Goal: Ask a question

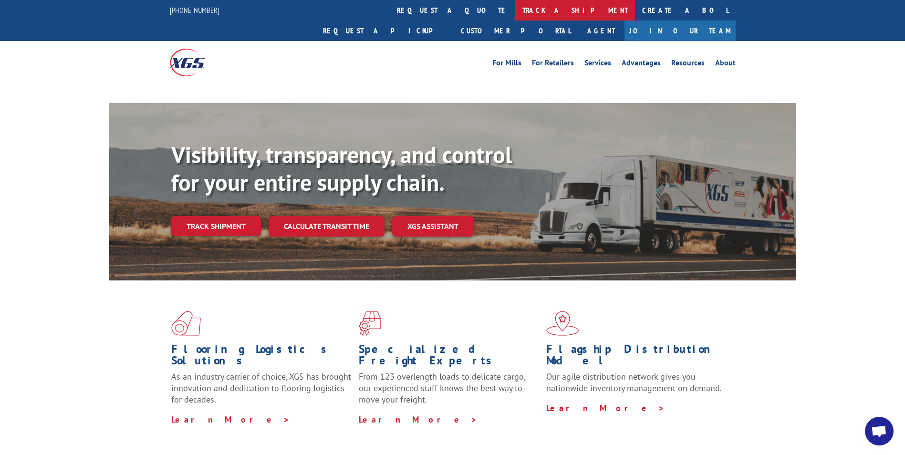
click at [515, 10] on link "track a shipment" at bounding box center [575, 10] width 120 height 21
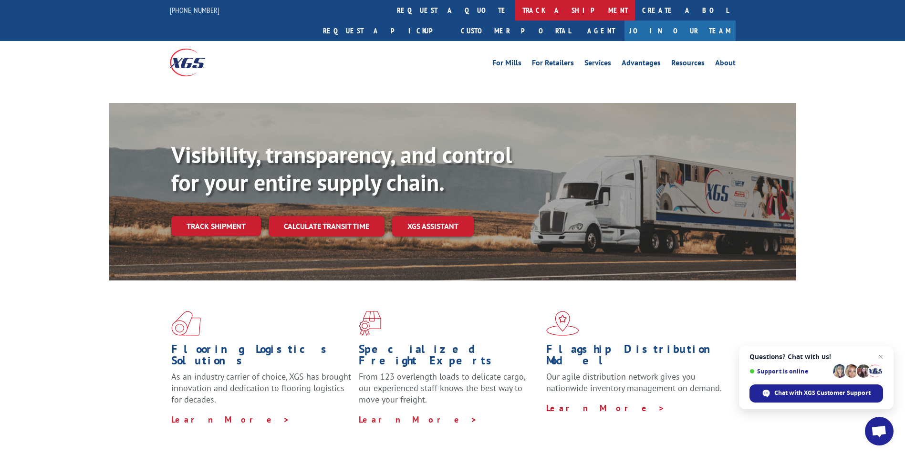
click at [515, 10] on link "track a shipment" at bounding box center [575, 10] width 120 height 21
click at [515, 8] on link "track a shipment" at bounding box center [575, 10] width 120 height 21
click at [515, 5] on link "track a shipment" at bounding box center [575, 10] width 120 height 21
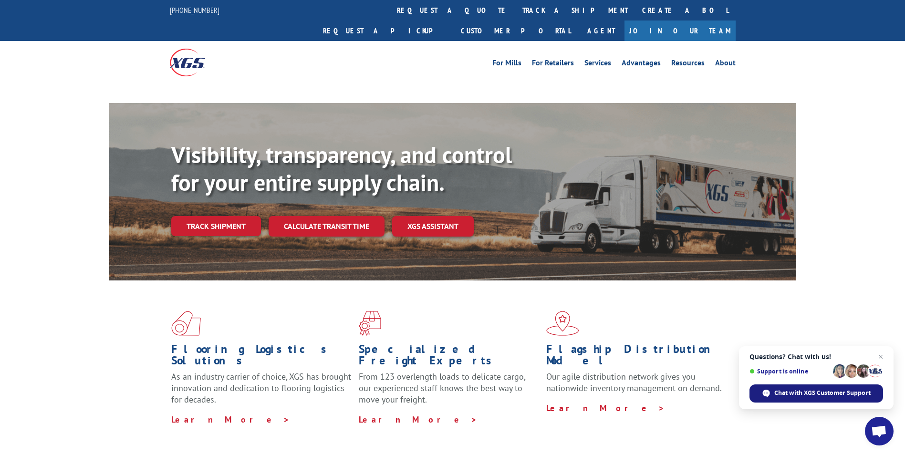
click at [806, 393] on span "Chat with XGS Customer Support" at bounding box center [822, 393] width 96 height 9
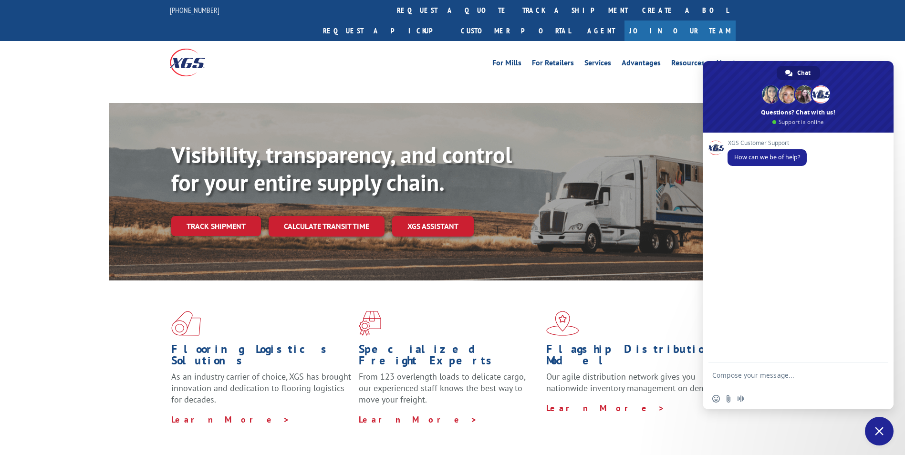
click at [753, 371] on textarea "Compose your message..." at bounding box center [787, 379] width 151 height 17
type textarea "can you help me track a carpet on xgs by teh PO number"
click at [876, 371] on span "Send" at bounding box center [876, 375] width 16 height 16
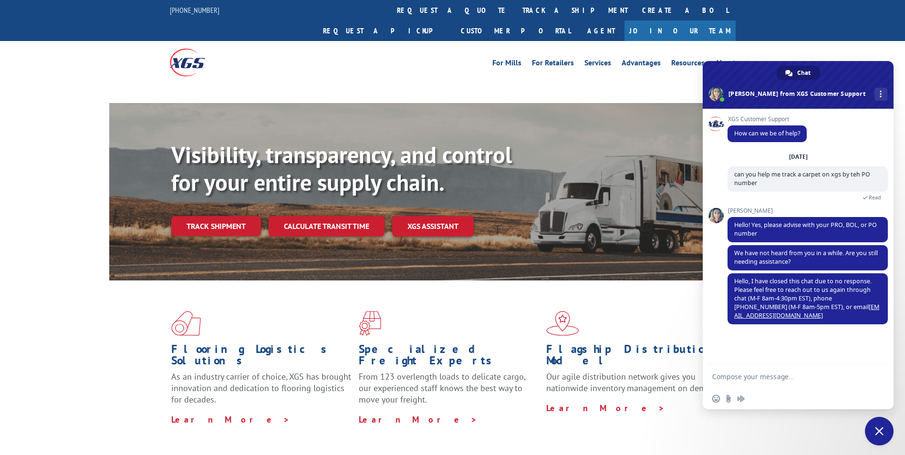
click at [755, 373] on textarea "Compose your message..." at bounding box center [787, 376] width 151 height 9
type textarea "p"
type textarea "M"
type textarea "hello"
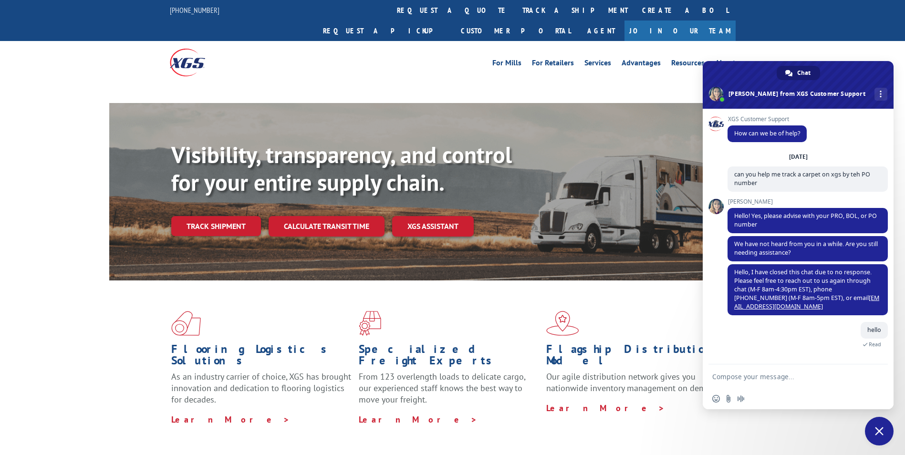
scroll to position [36, 0]
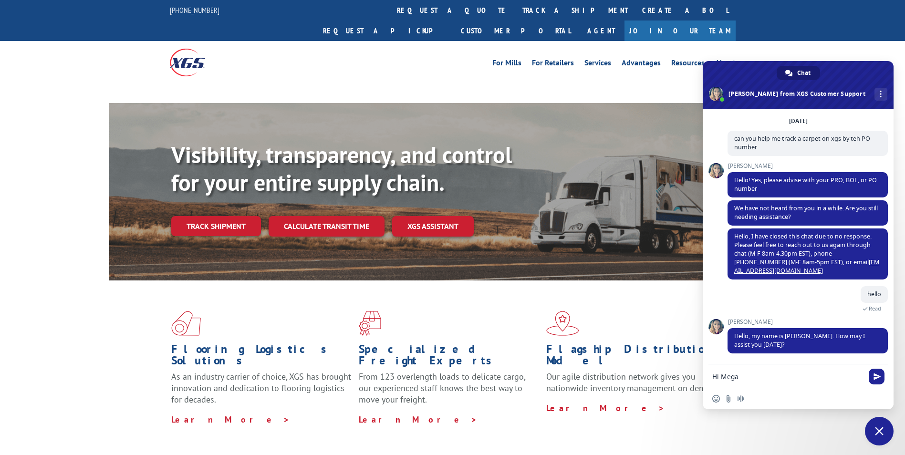
type textarea "Hi [PERSON_NAME]"
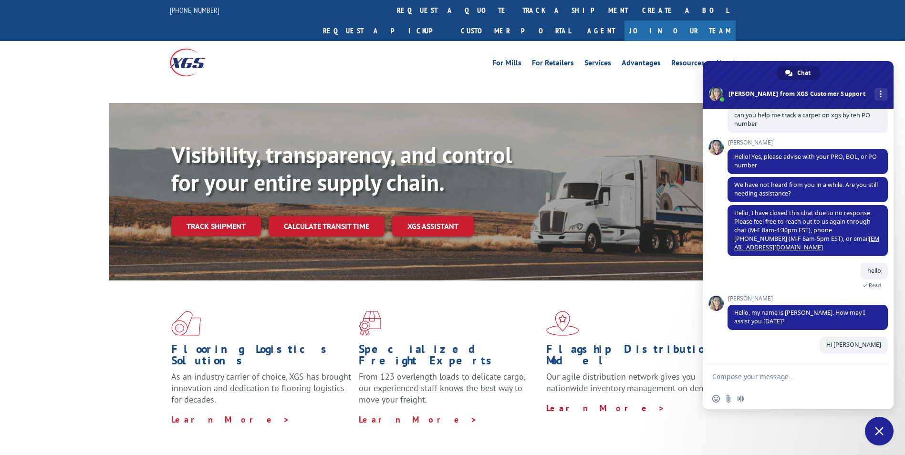
scroll to position [59, 0]
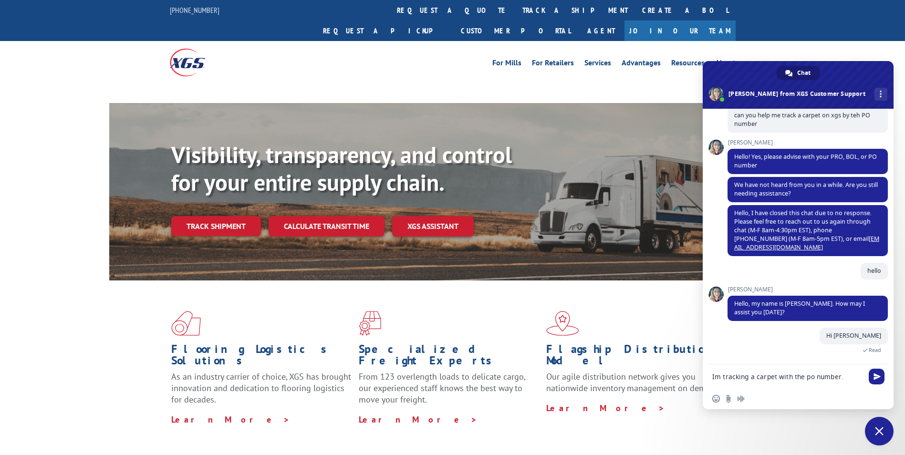
type textarea "Im tracking a carpet with the po number."
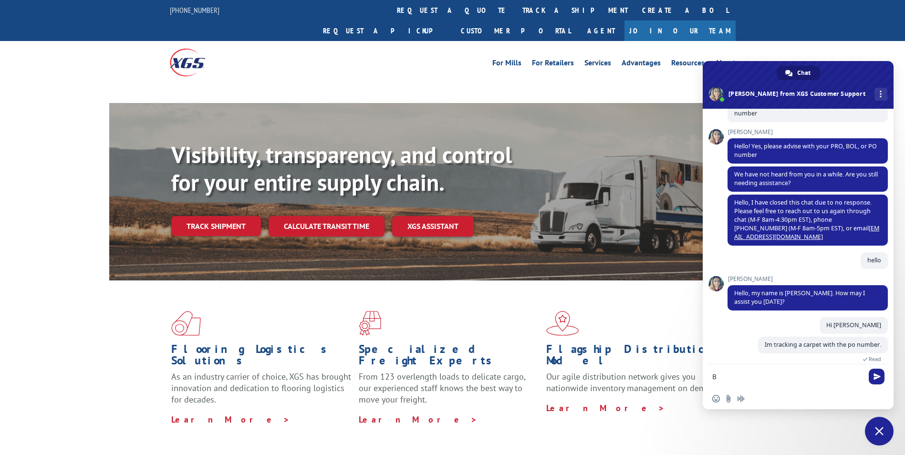
scroll to position [79, 0]
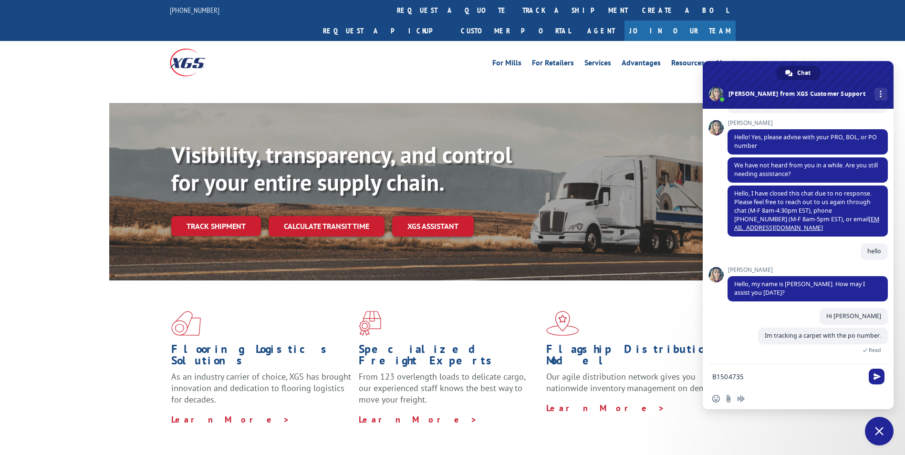
type textarea "B1504735"
click at [876, 375] on span "Send" at bounding box center [876, 376] width 7 height 7
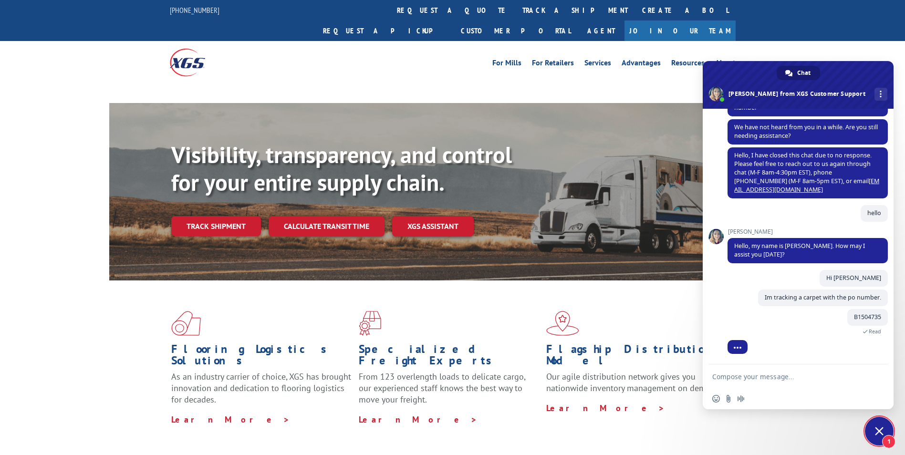
scroll to position [140, 0]
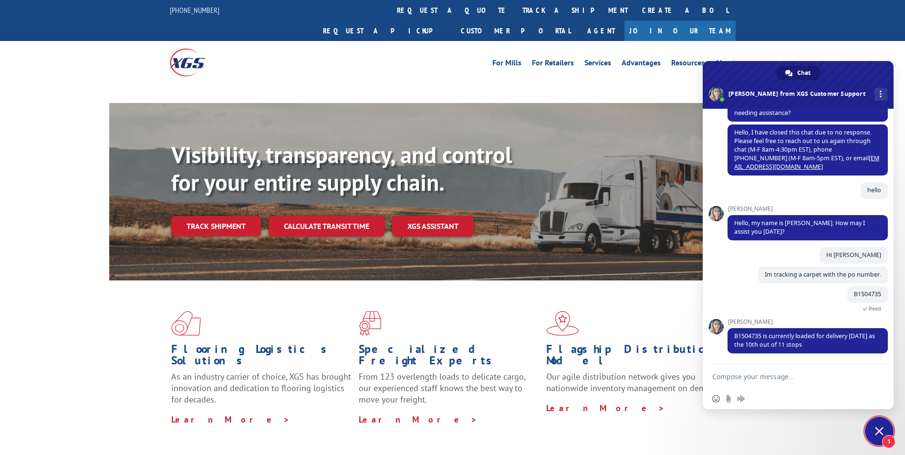
click at [762, 376] on textarea "Compose your message..." at bounding box center [787, 376] width 151 height 9
type textarea "thank you"
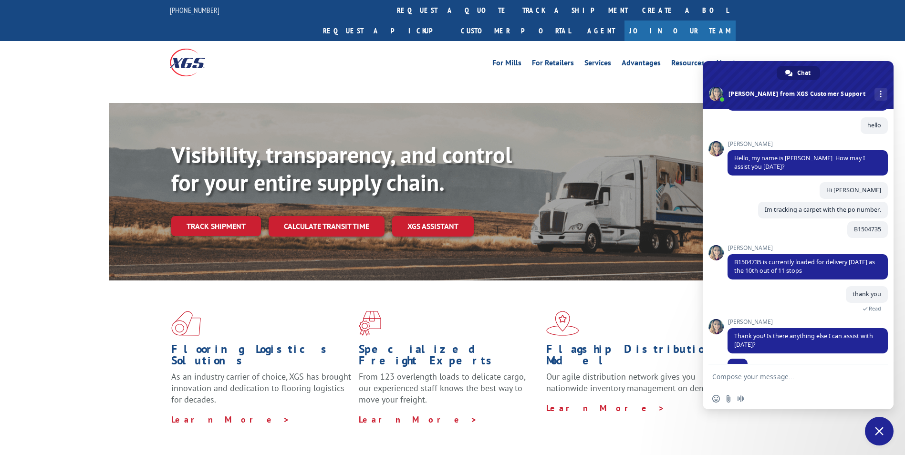
scroll to position [223, 0]
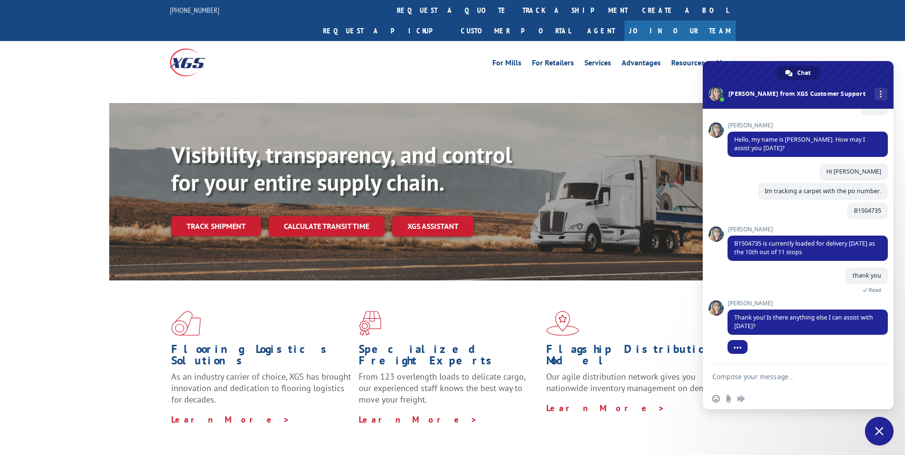
click at [762, 375] on textarea "Compose your message..." at bounding box center [787, 376] width 151 height 9
type textarea "not at this time"
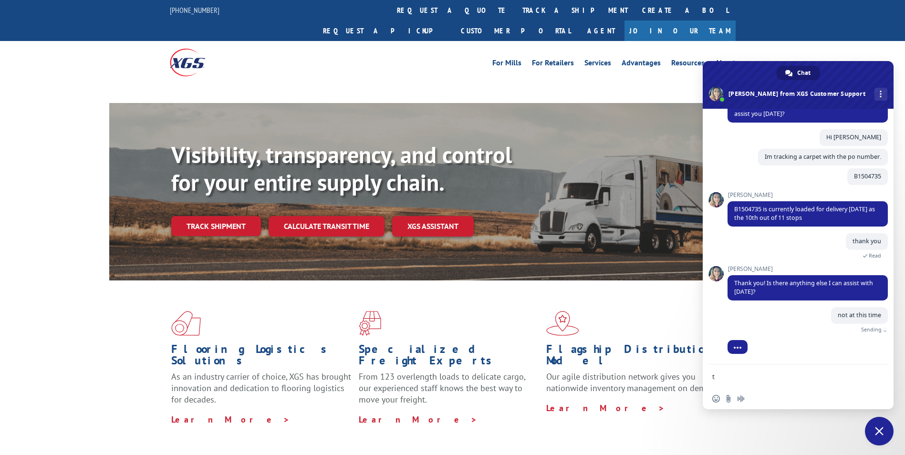
scroll to position [247, 0]
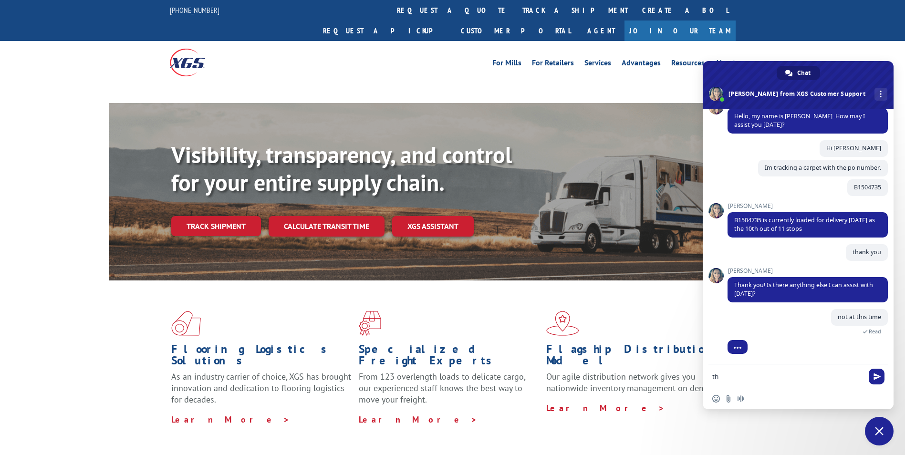
type textarea "t"
type textarea "thank u"
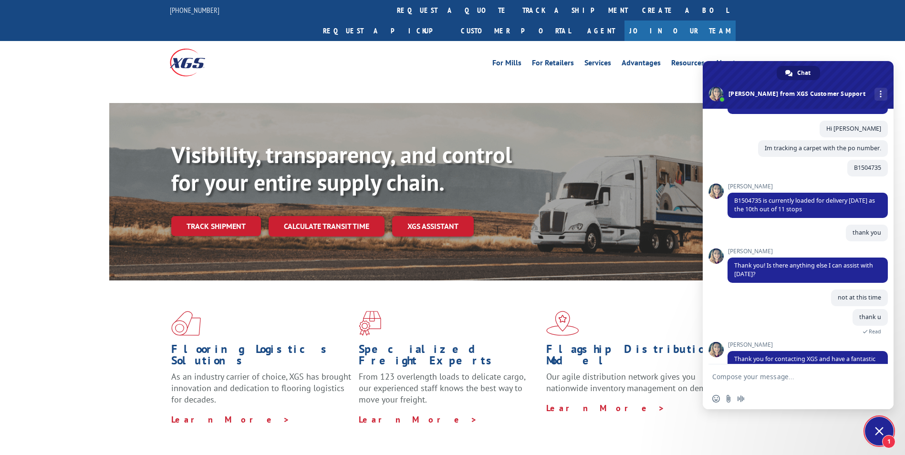
scroll to position [315, 0]
